Goal: Find specific page/section: Find specific page/section

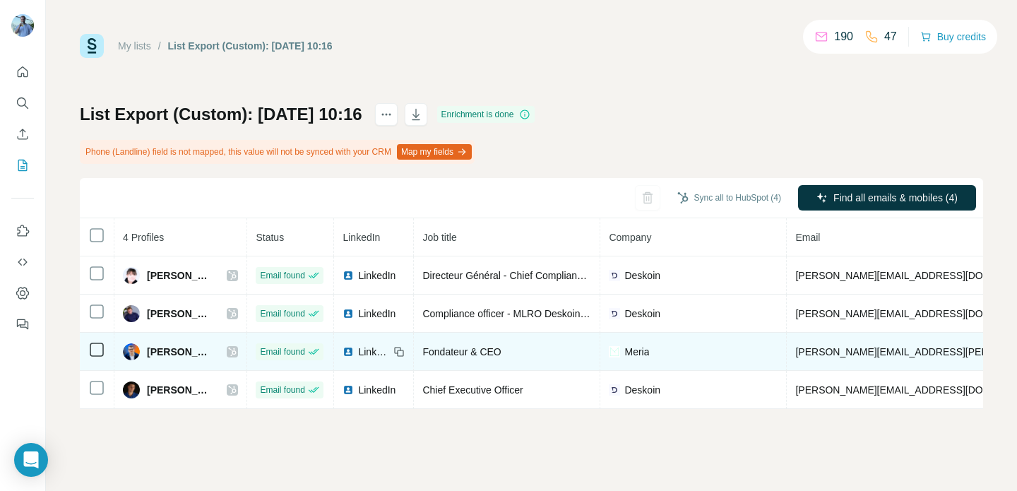
click at [230, 350] on icon at bounding box center [232, 351] width 8 height 11
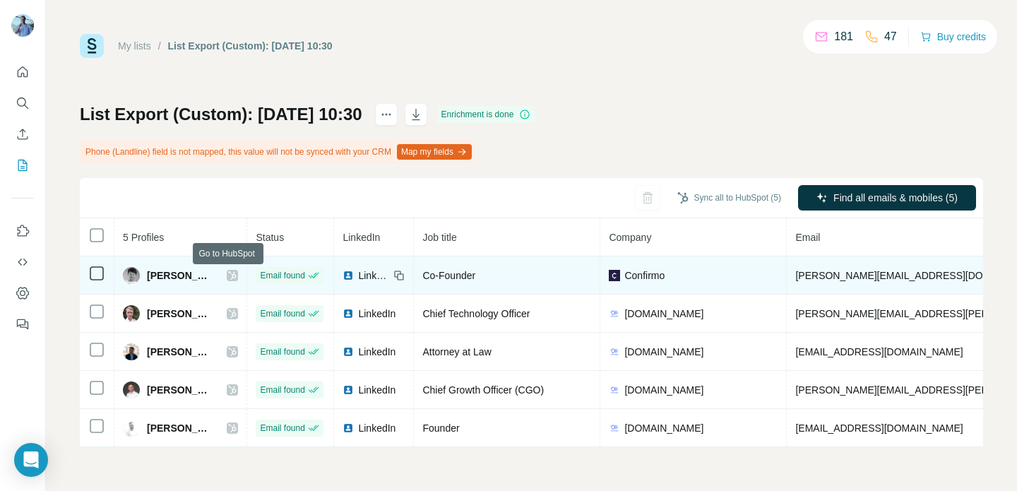
click at [232, 275] on icon at bounding box center [232, 275] width 8 height 11
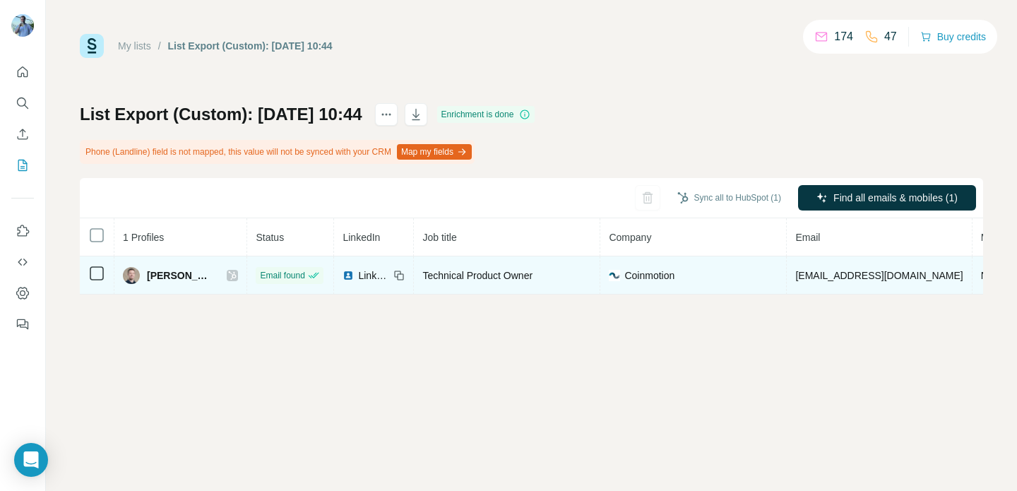
click at [228, 273] on icon at bounding box center [232, 275] width 8 height 11
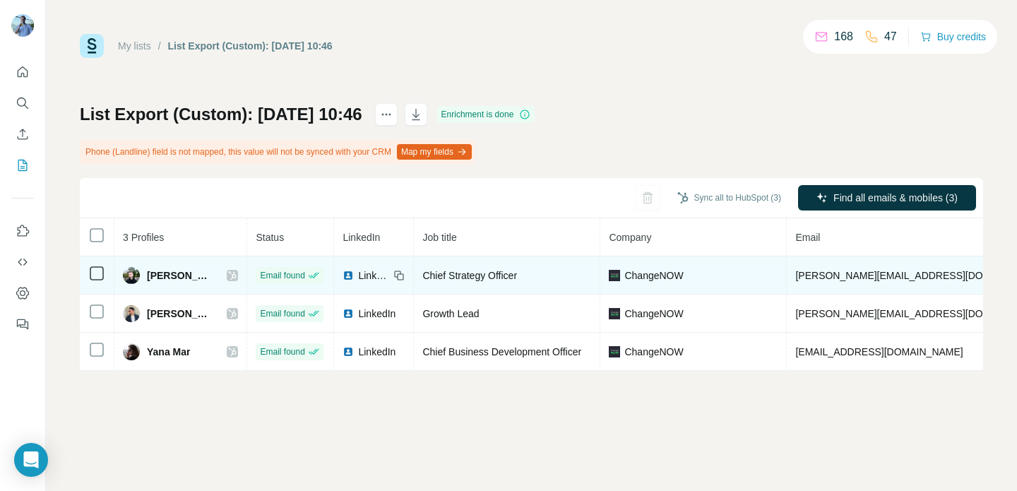
click at [232, 275] on icon at bounding box center [232, 275] width 8 height 11
